Goal: Entertainment & Leisure: Consume media (video, audio)

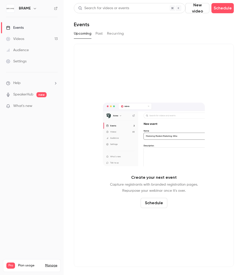
click at [26, 37] on link "Videos 13" at bounding box center [32, 38] width 64 height 11
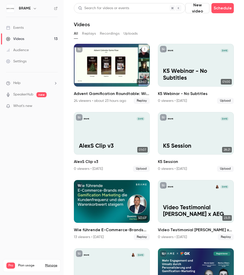
click at [118, 73] on div "Advent Gamification Roundtable: Wie WWZ und SalzburgMilch mit Gamification Kund…" at bounding box center [112, 65] width 76 height 43
